Goal: Check status: Check status

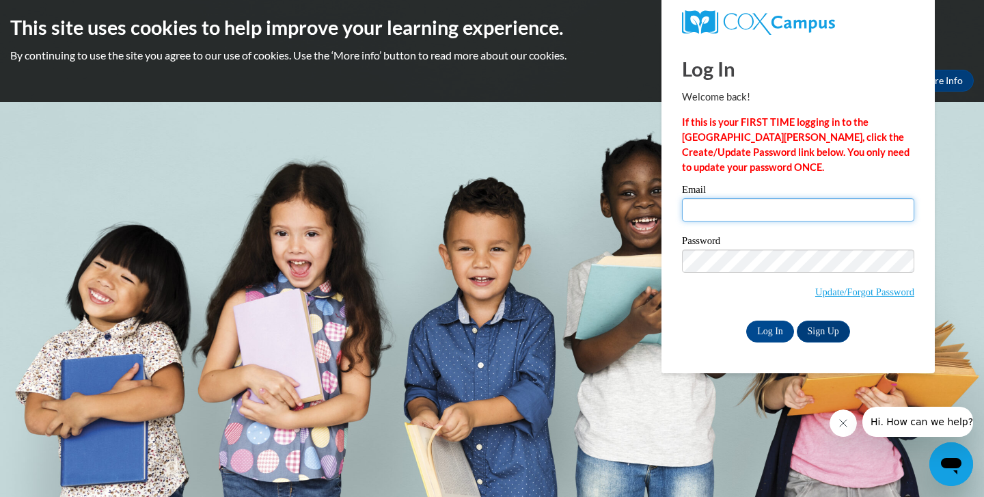
type input "Miawright2002@gmail.com"
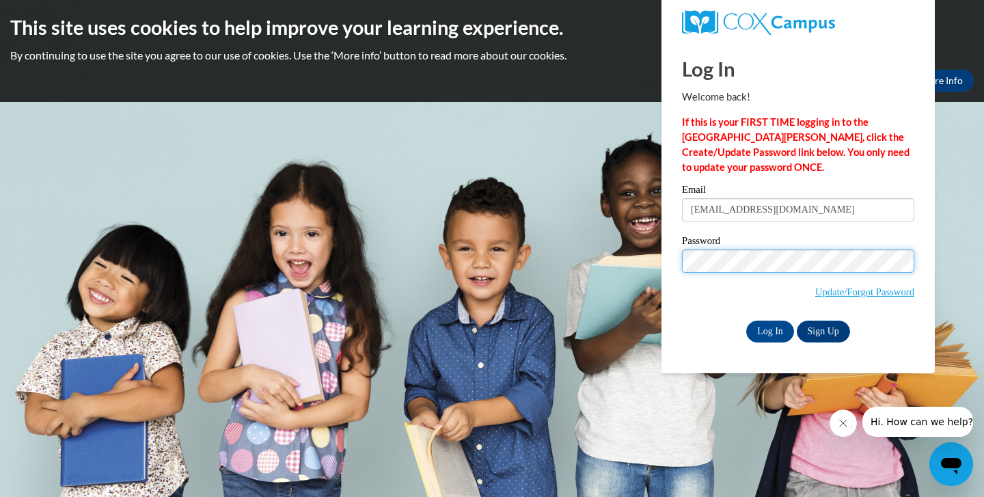
click at [769, 329] on input "Log In" at bounding box center [770, 331] width 48 height 22
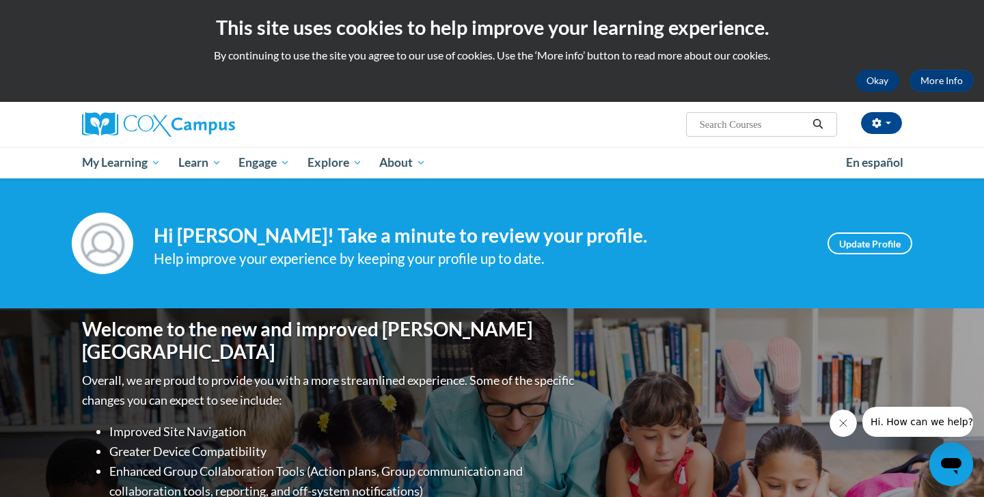
click at [868, 83] on button "Okay" at bounding box center [877, 81] width 44 height 22
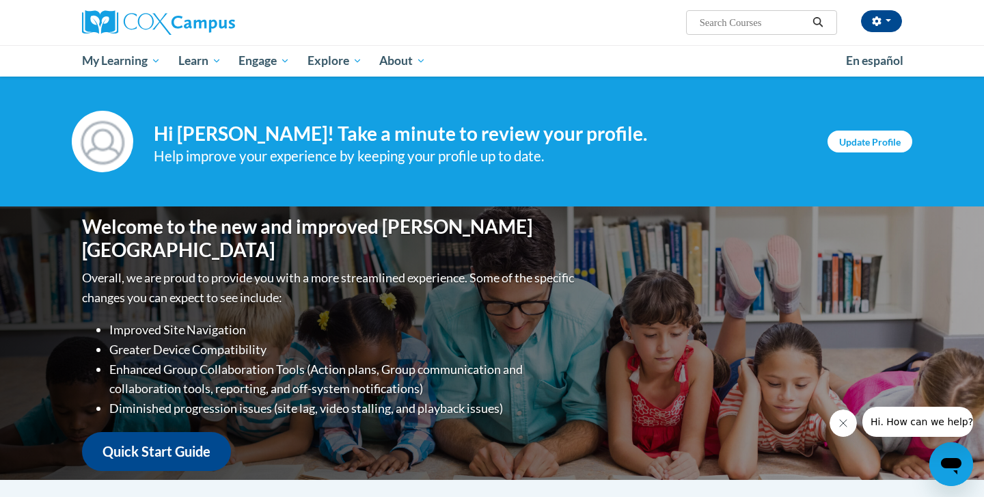
click at [853, 140] on link "Update Profile" at bounding box center [869, 142] width 85 height 22
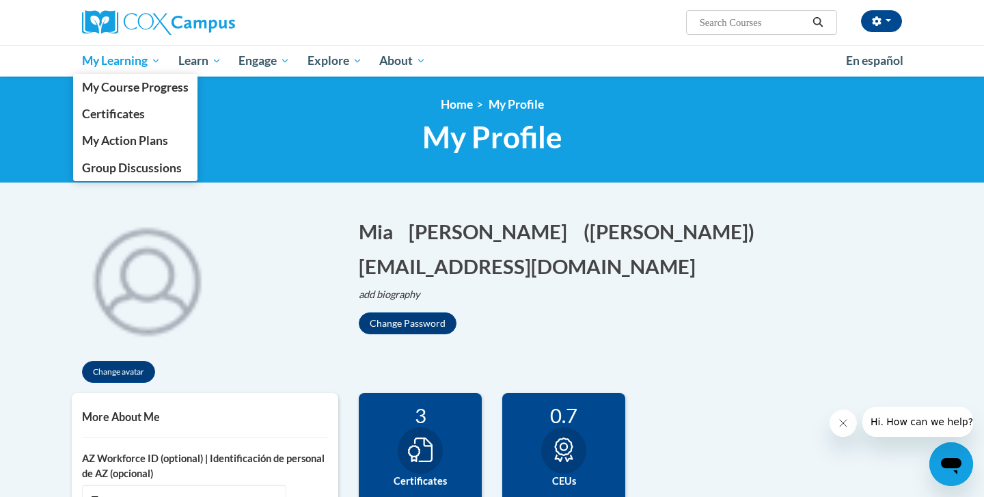
click at [83, 57] on span "My Learning" at bounding box center [121, 61] width 79 height 16
click at [115, 85] on span "My Course Progress" at bounding box center [135, 87] width 107 height 14
